Goal: Navigation & Orientation: Find specific page/section

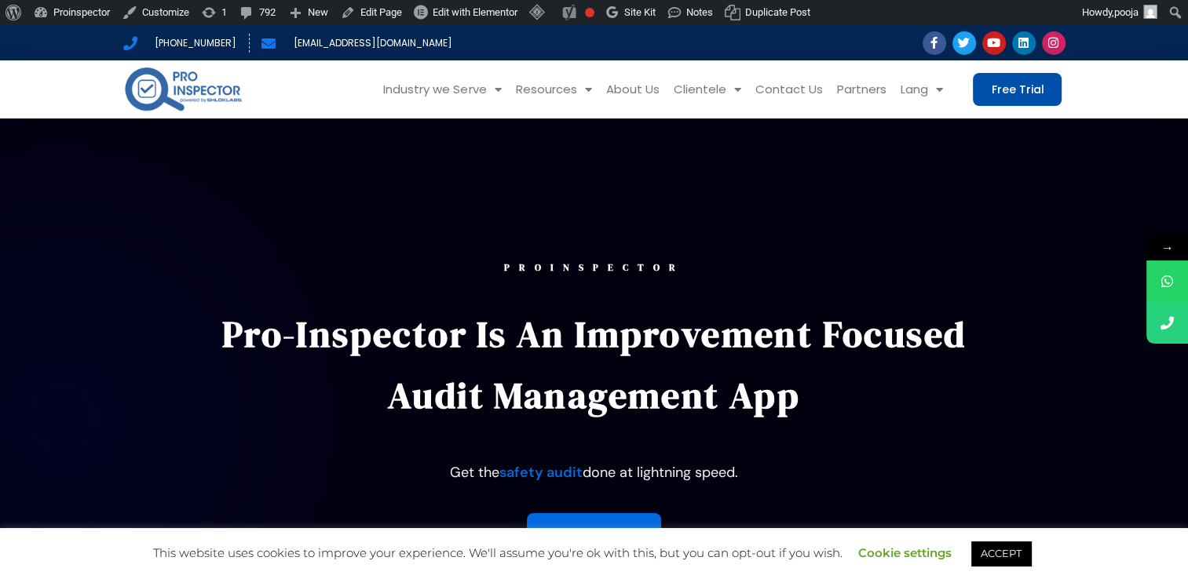
click at [1011, 86] on span "Free Trial" at bounding box center [1017, 89] width 53 height 11
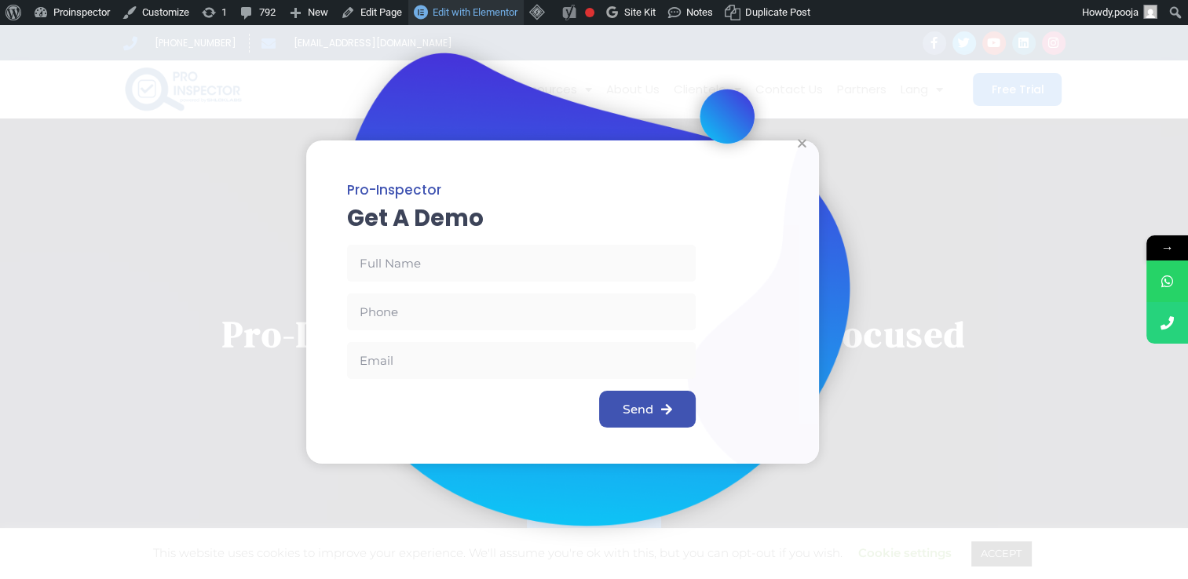
click at [471, 17] on span "Edit with Elementor" at bounding box center [475, 12] width 85 height 12
